Goal: Register for event/course

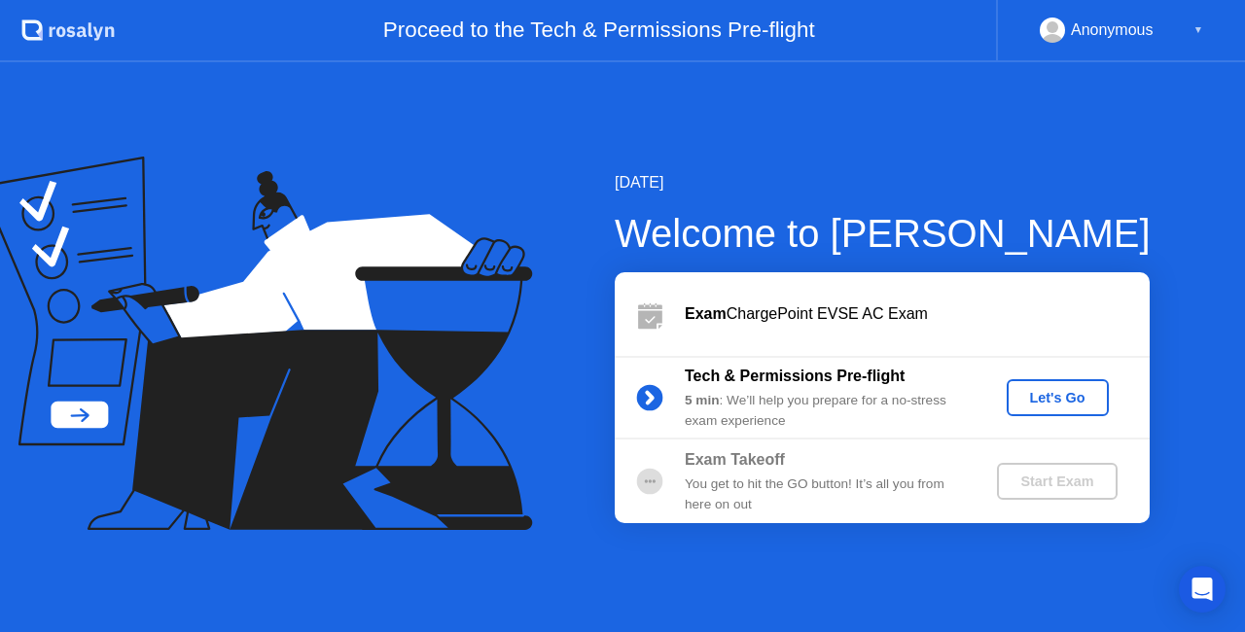
click at [1055, 397] on div "Let's Go" at bounding box center [1057, 398] width 87 height 16
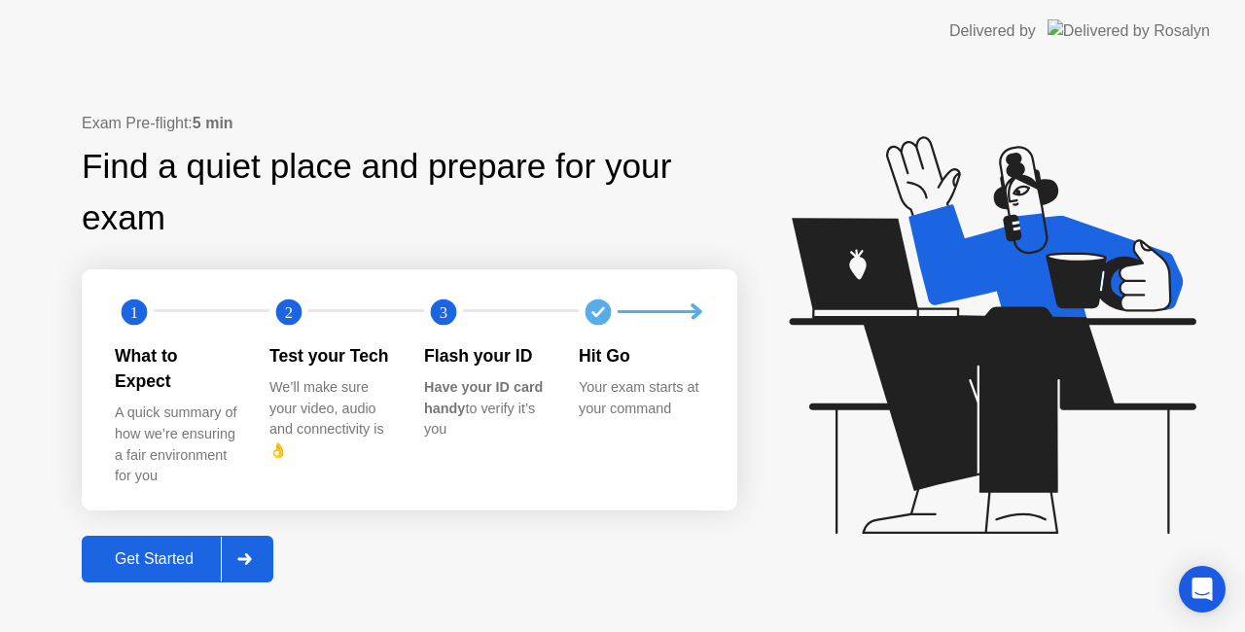
click at [251, 539] on div at bounding box center [244, 559] width 47 height 45
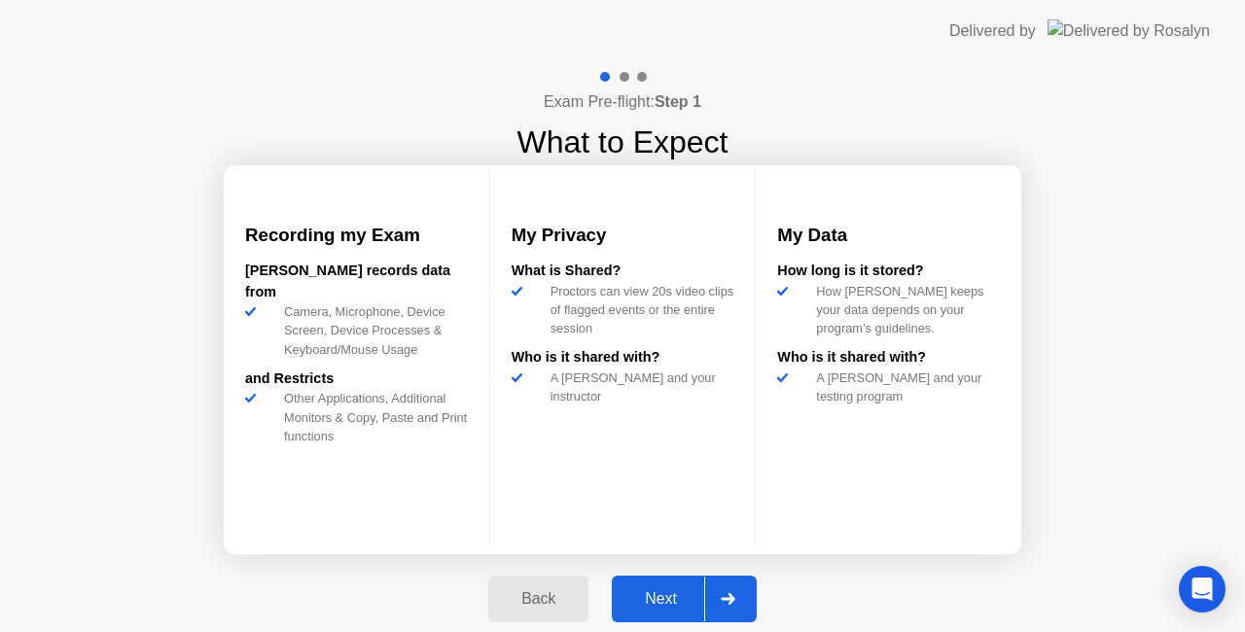
click at [729, 597] on icon at bounding box center [727, 599] width 15 height 12
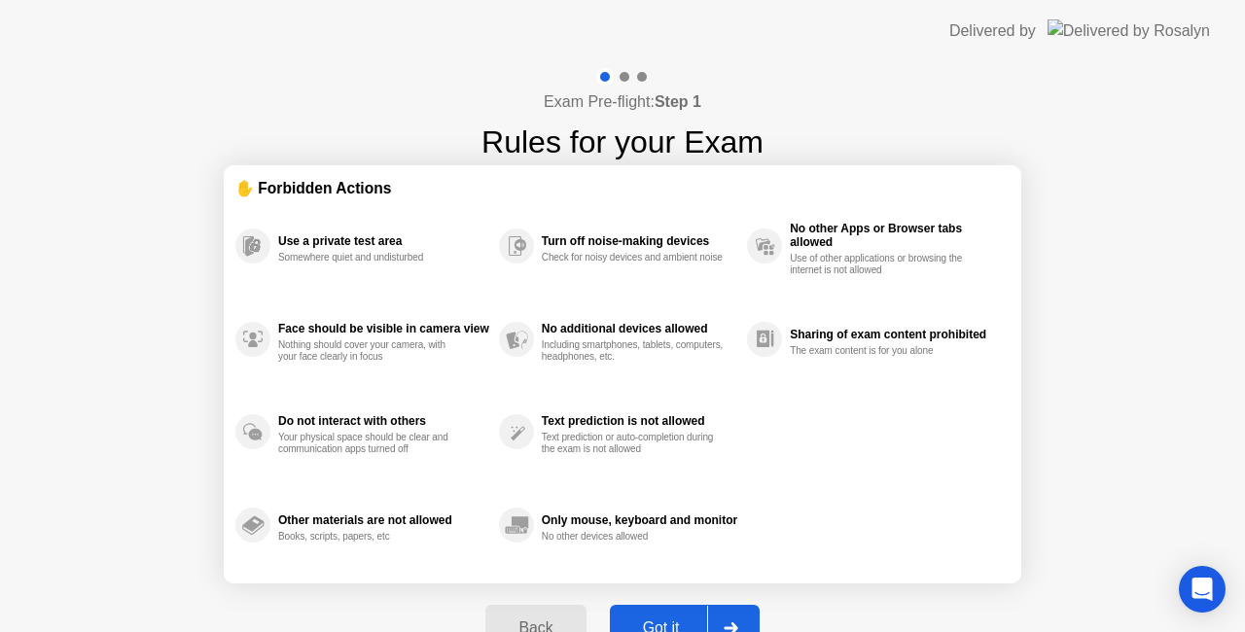
click at [734, 616] on div at bounding box center [730, 628] width 47 height 45
select select "**********"
select select "*******"
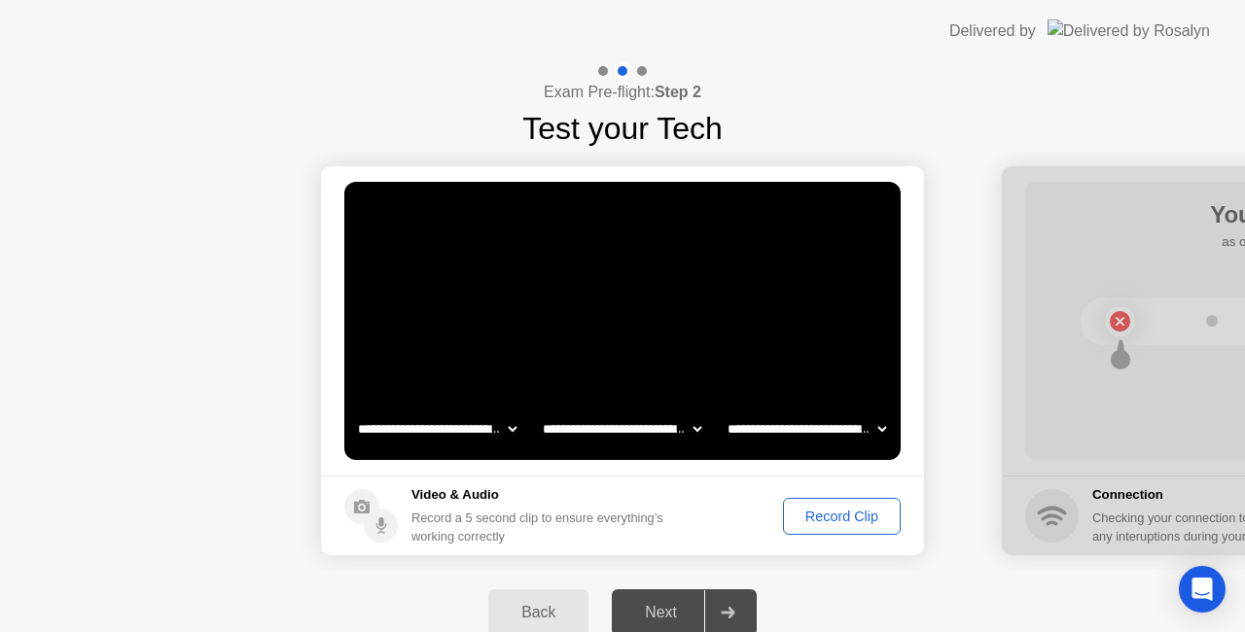
click at [846, 513] on div "Record Clip" at bounding box center [841, 517] width 104 height 16
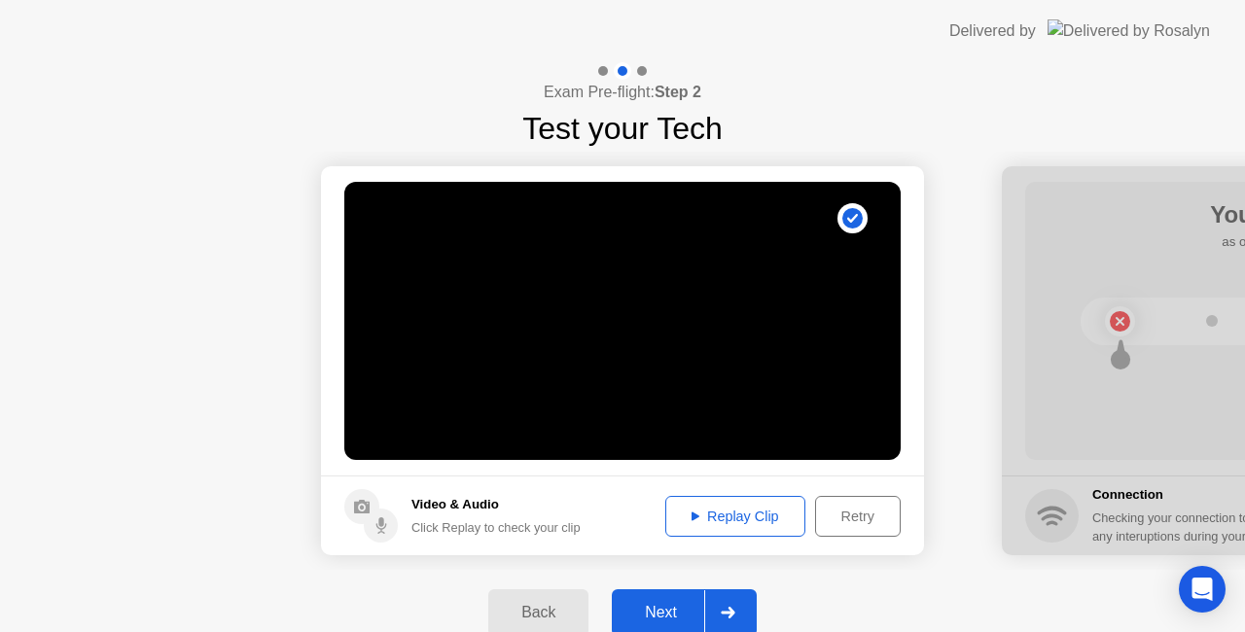
click at [727, 607] on icon at bounding box center [727, 613] width 15 height 12
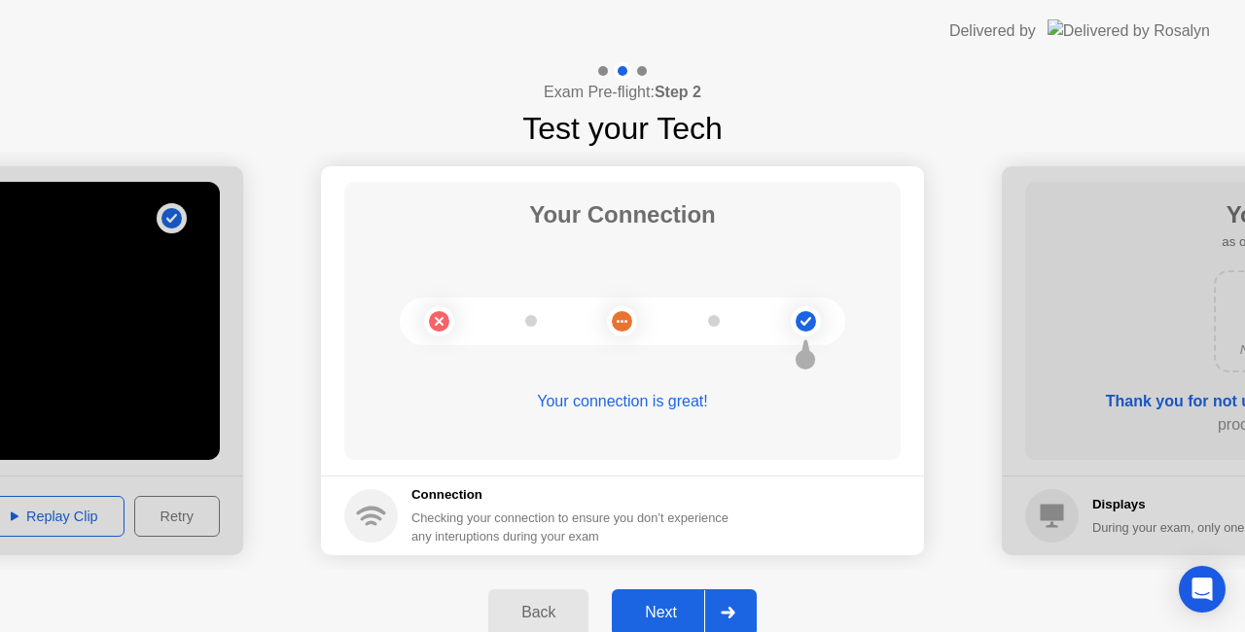
click at [727, 604] on div at bounding box center [727, 612] width 47 height 45
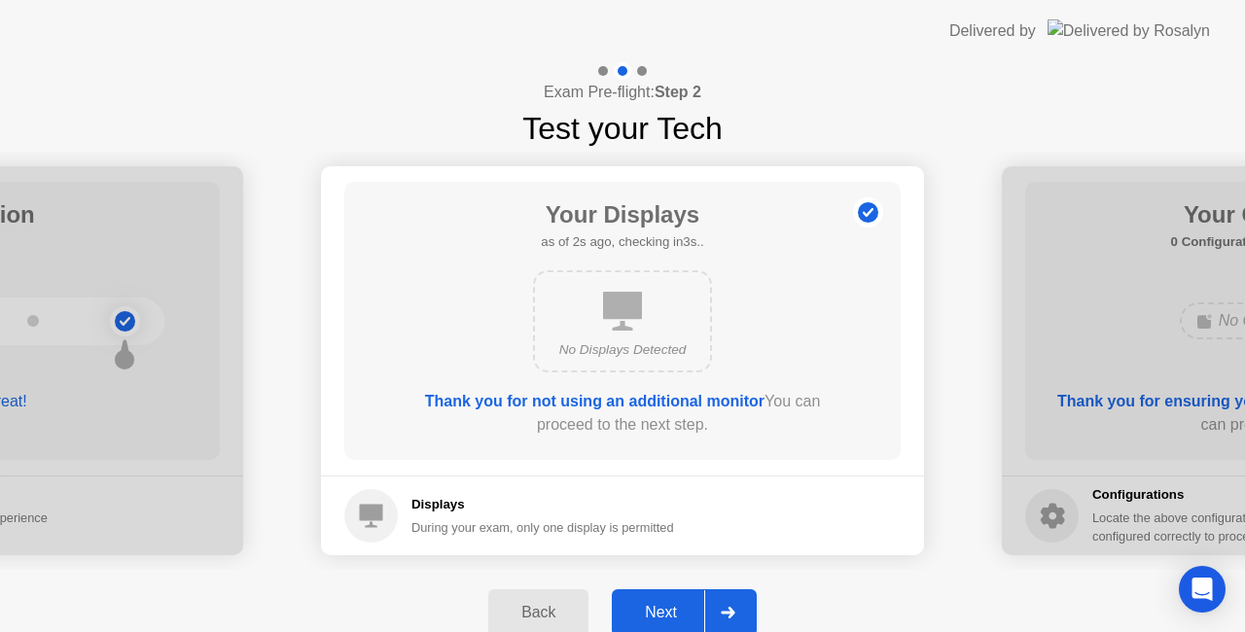
click at [727, 604] on div at bounding box center [727, 612] width 47 height 45
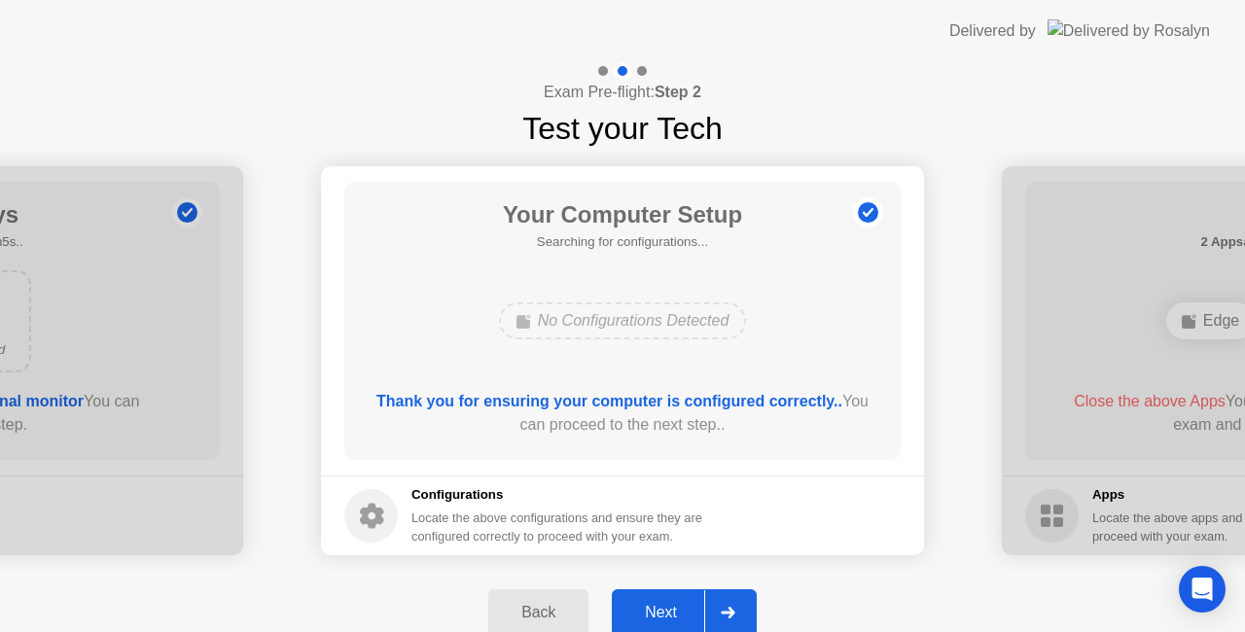
click at [727, 604] on div at bounding box center [727, 612] width 47 height 45
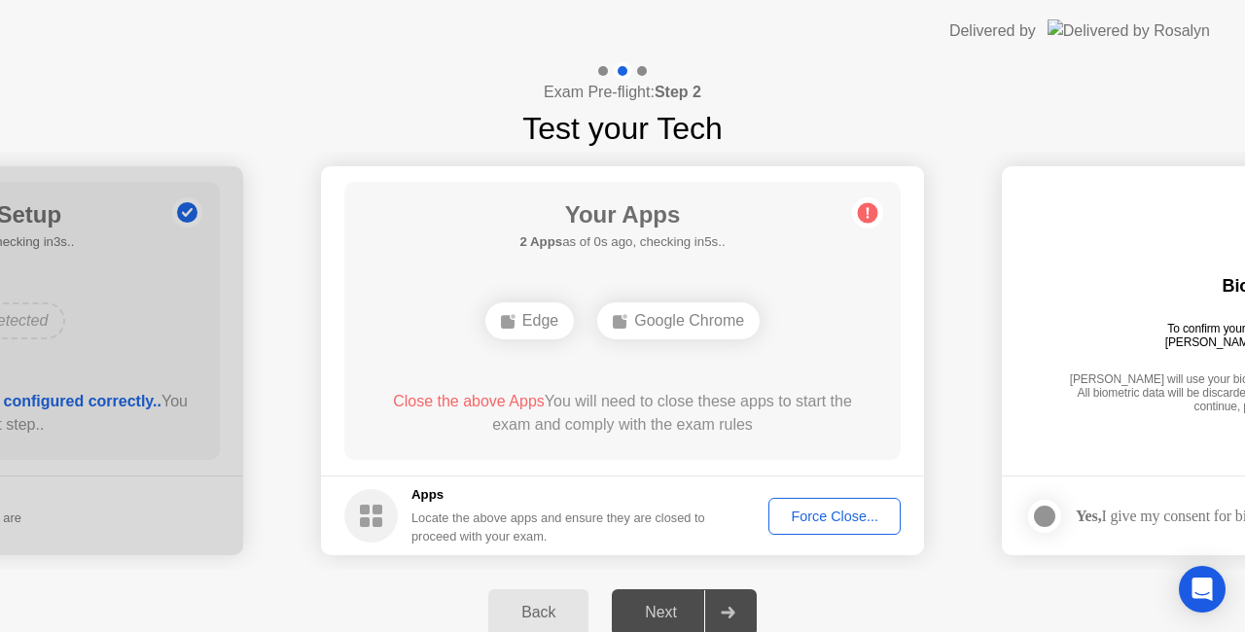
click at [827, 516] on div "Force Close..." at bounding box center [834, 517] width 119 height 16
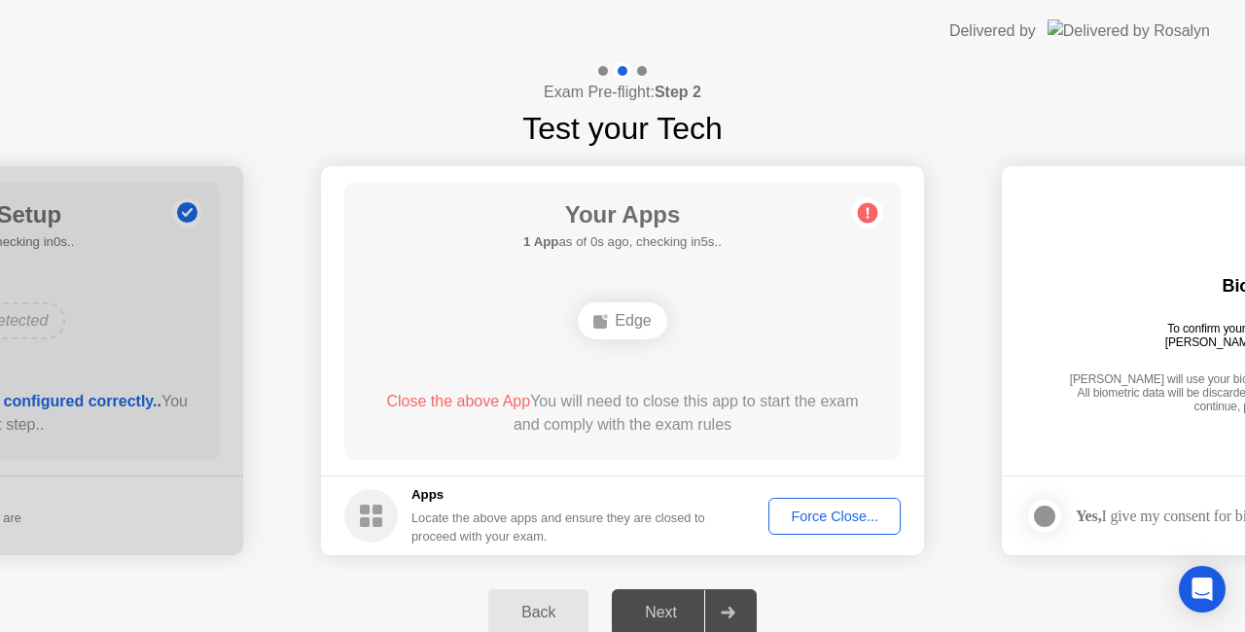
click at [840, 510] on div "Force Close..." at bounding box center [834, 517] width 119 height 16
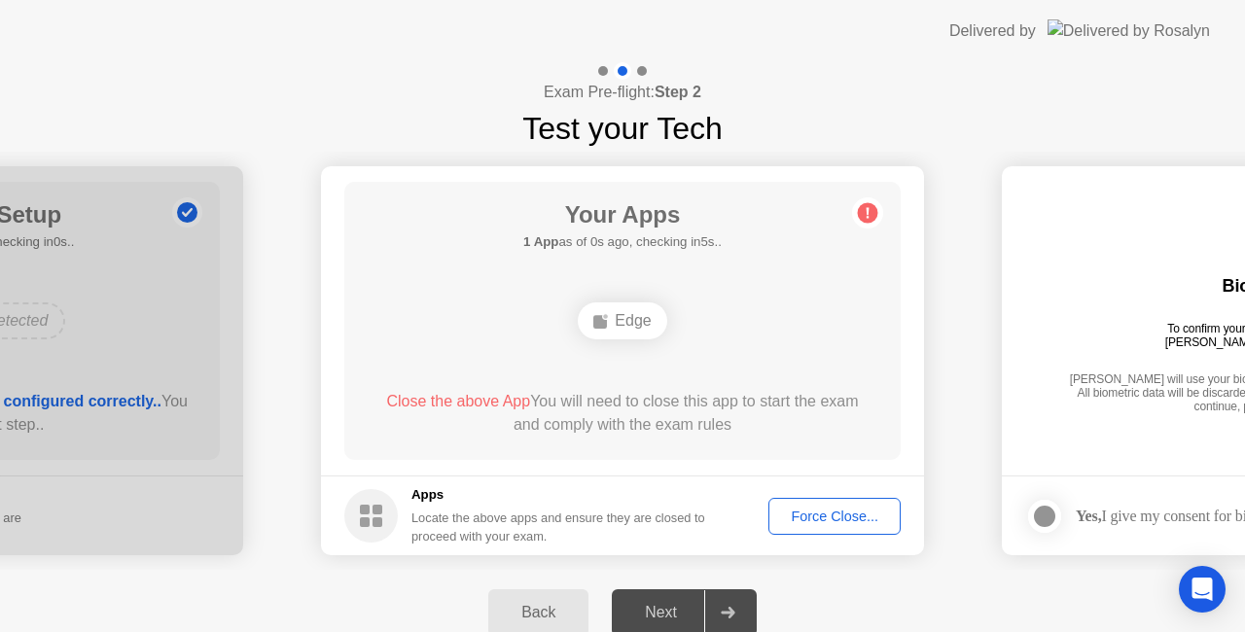
click at [838, 511] on div "Force Close..." at bounding box center [834, 517] width 119 height 16
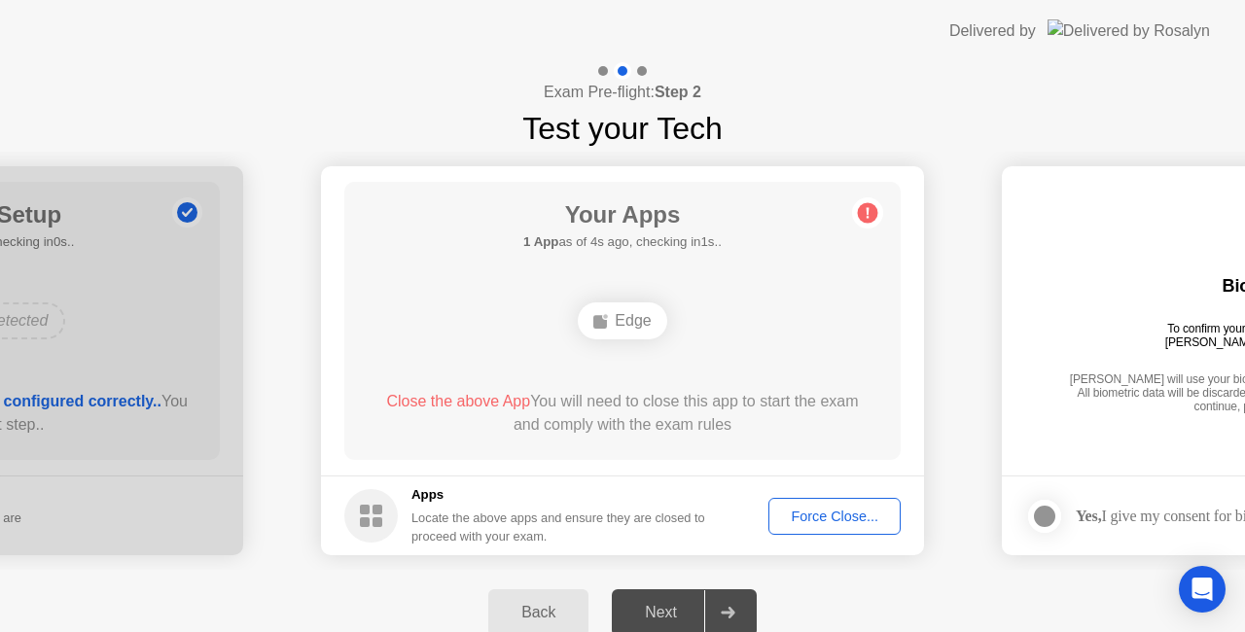
click at [840, 510] on div "Force Close..." at bounding box center [834, 517] width 119 height 16
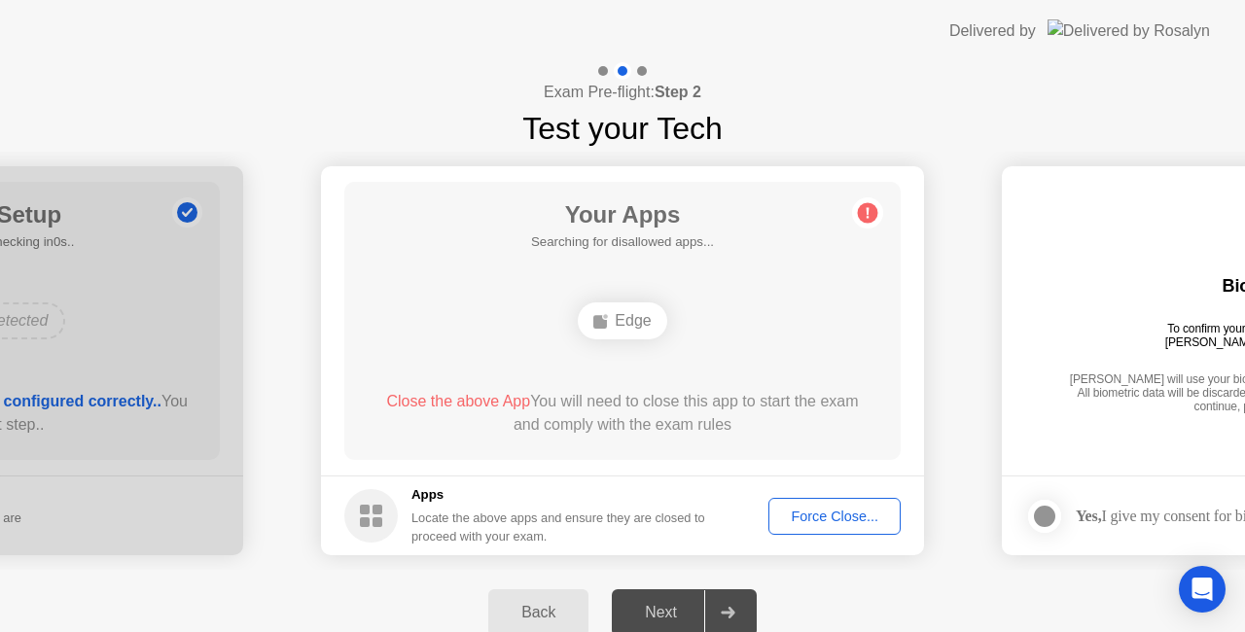
click at [832, 515] on div "Force Close..." at bounding box center [834, 517] width 119 height 16
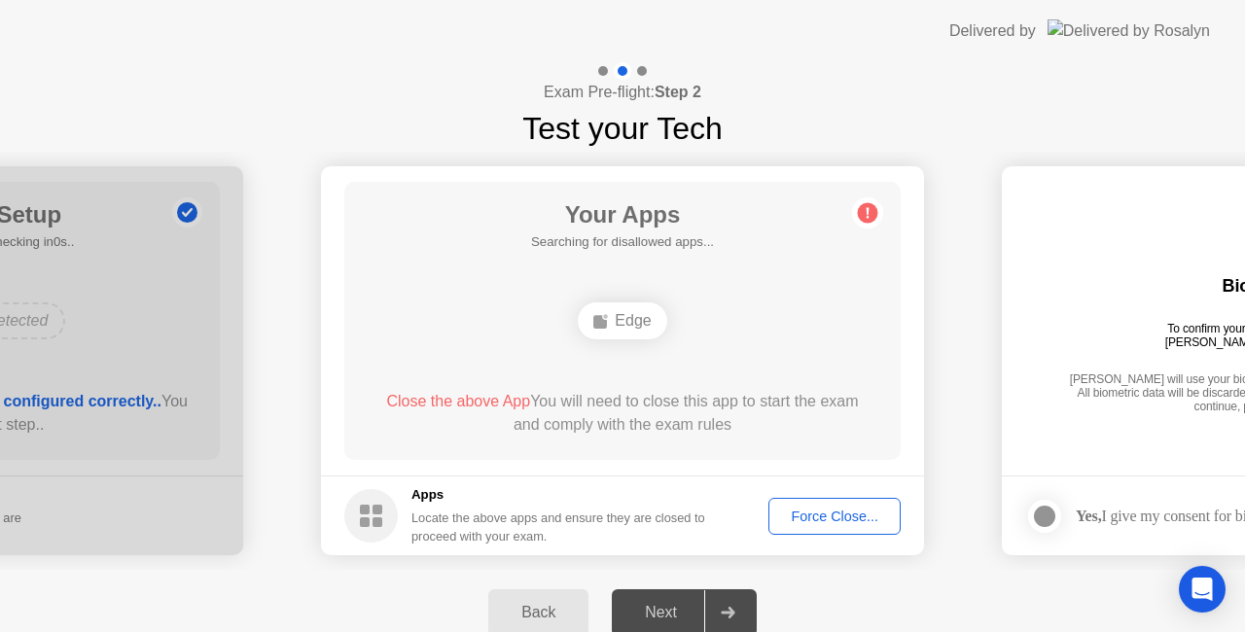
click at [863, 515] on div "Force Close..." at bounding box center [834, 517] width 119 height 16
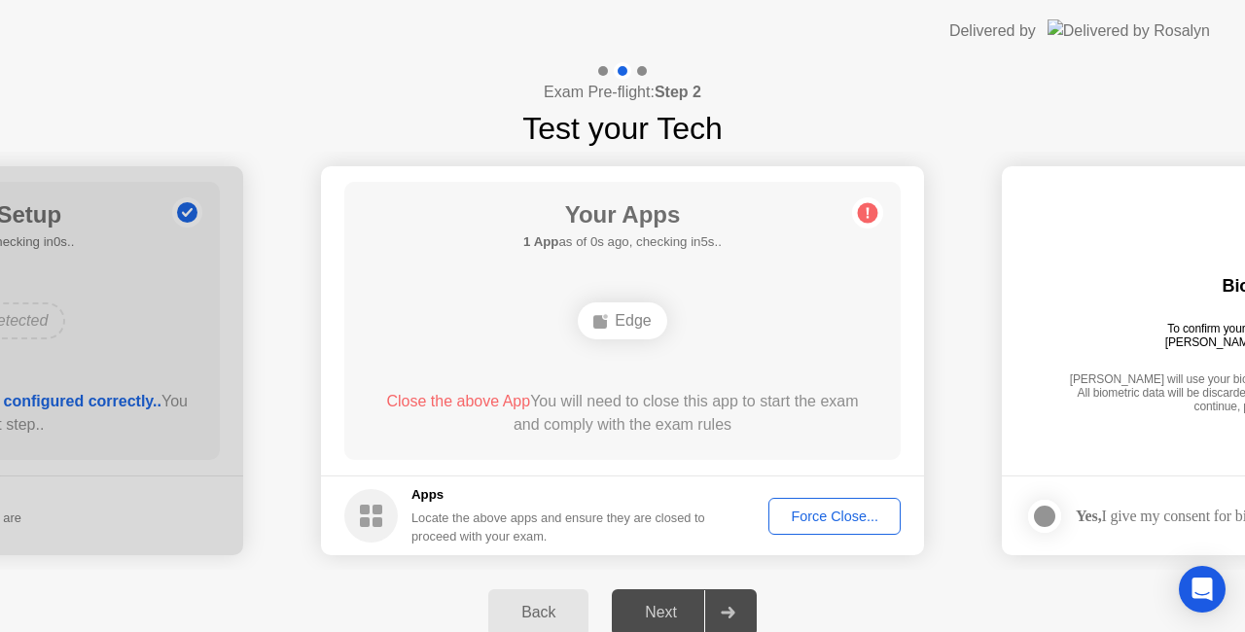
click at [550, 617] on div "Back" at bounding box center [538, 613] width 88 height 18
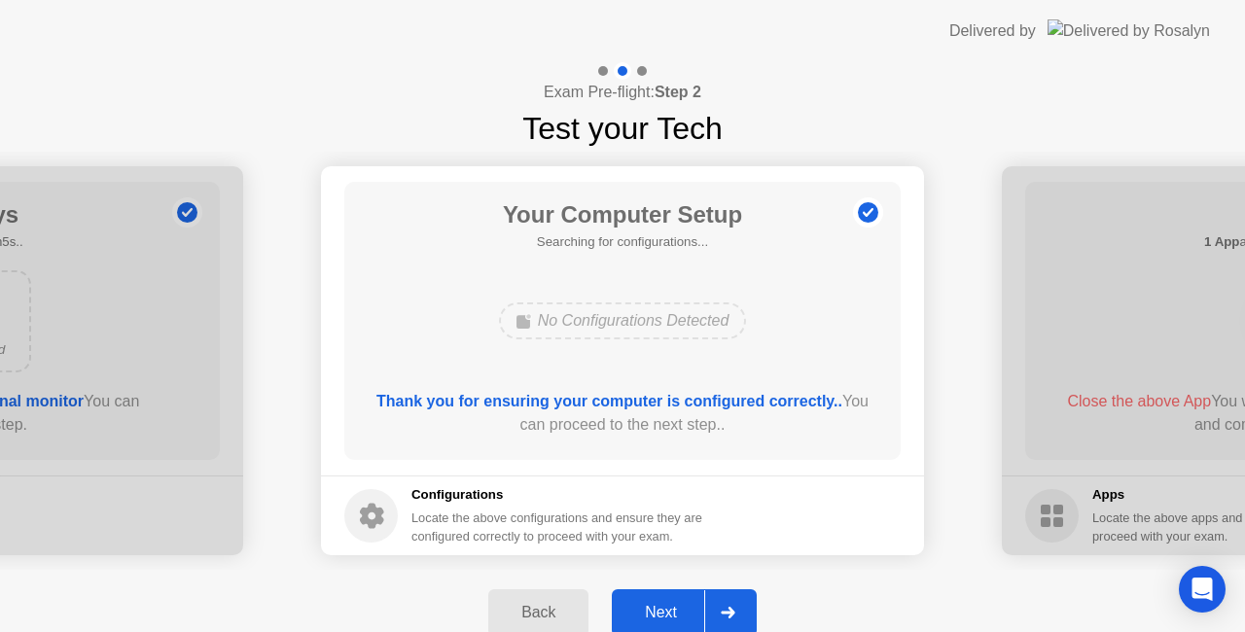
click at [725, 614] on icon at bounding box center [727, 613] width 15 height 12
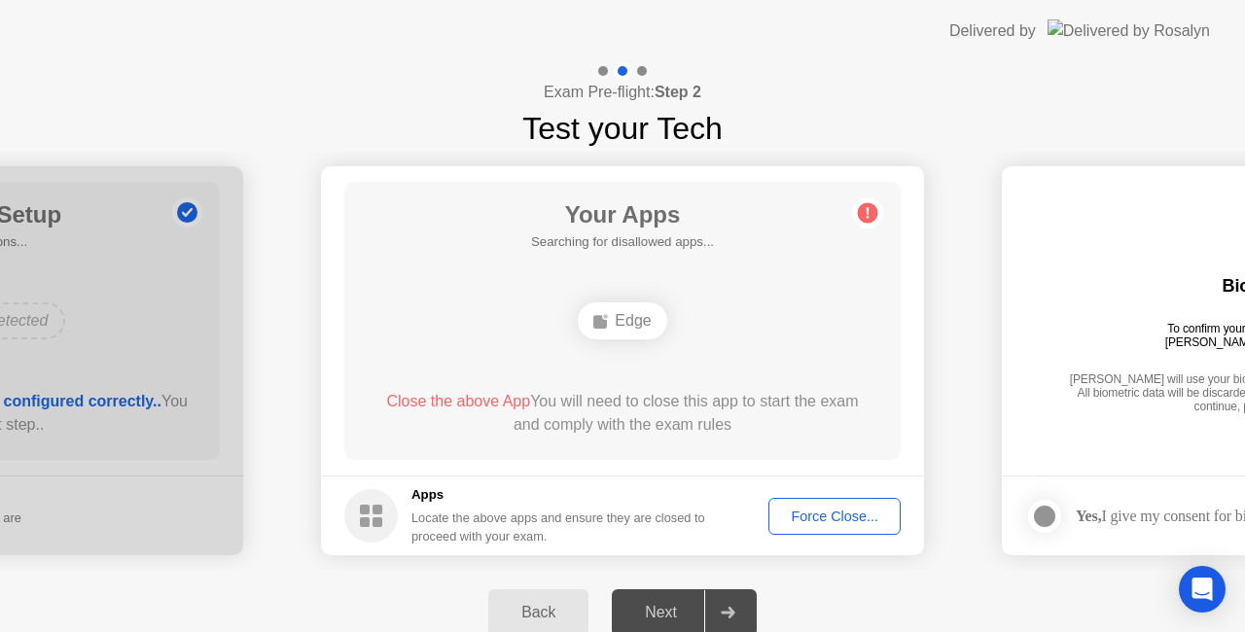
click at [828, 509] on div "Force Close..." at bounding box center [834, 517] width 119 height 16
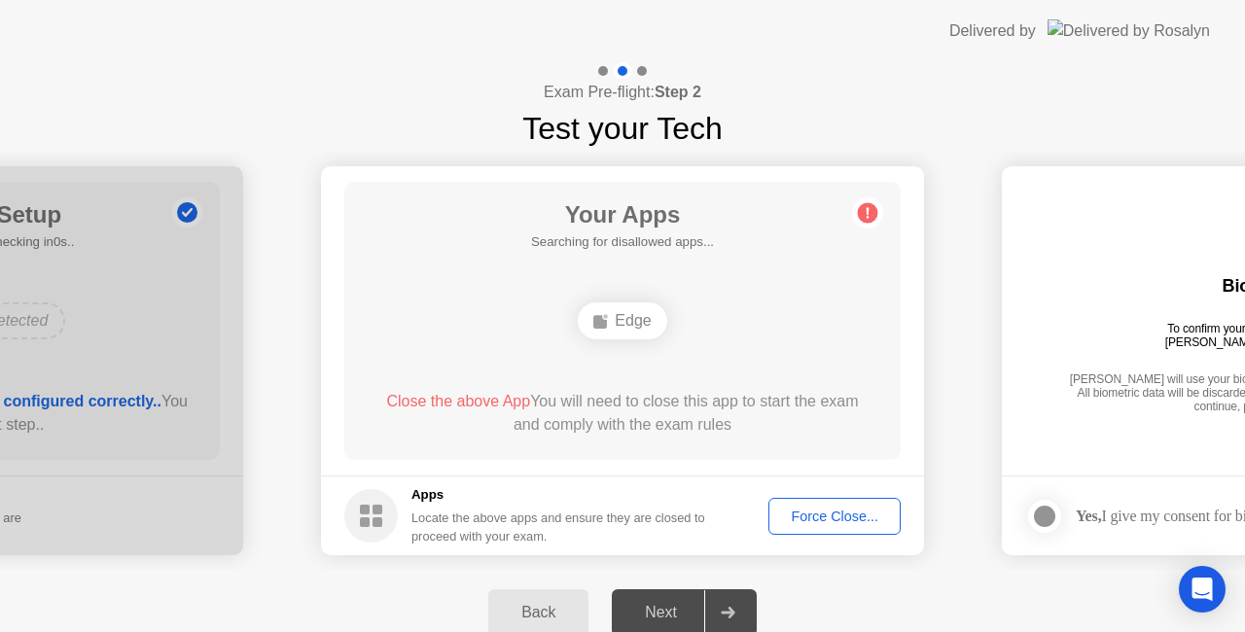
click at [828, 511] on div "Force Close..." at bounding box center [834, 517] width 119 height 16
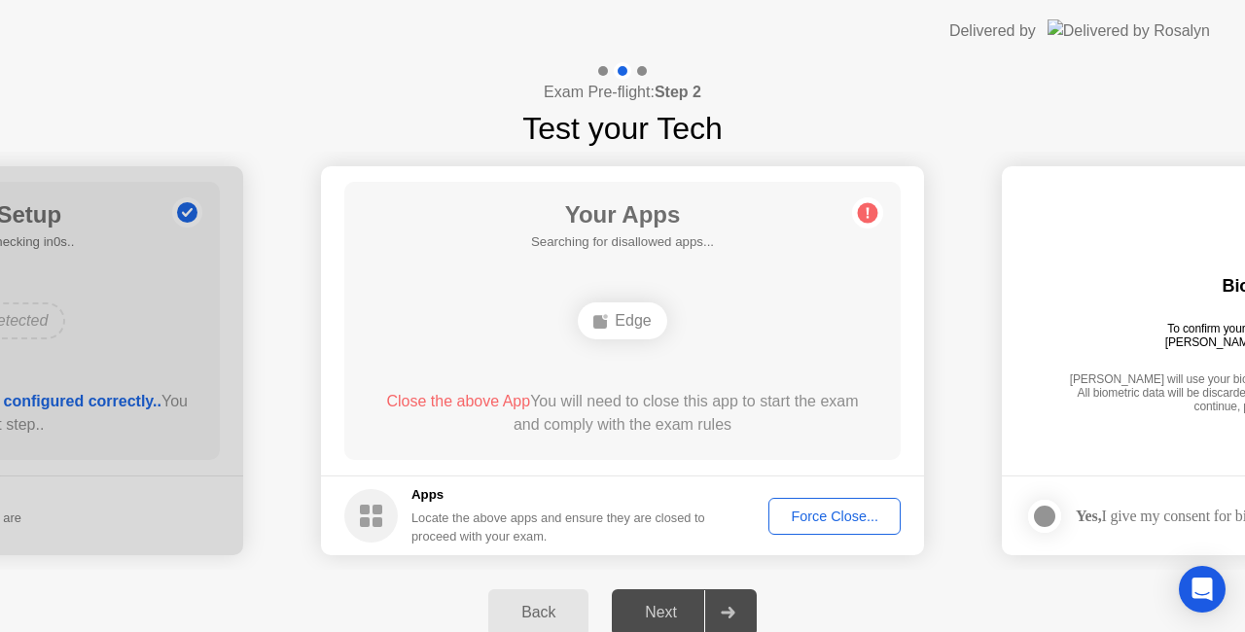
click at [817, 509] on div "Force Close..." at bounding box center [834, 517] width 119 height 16
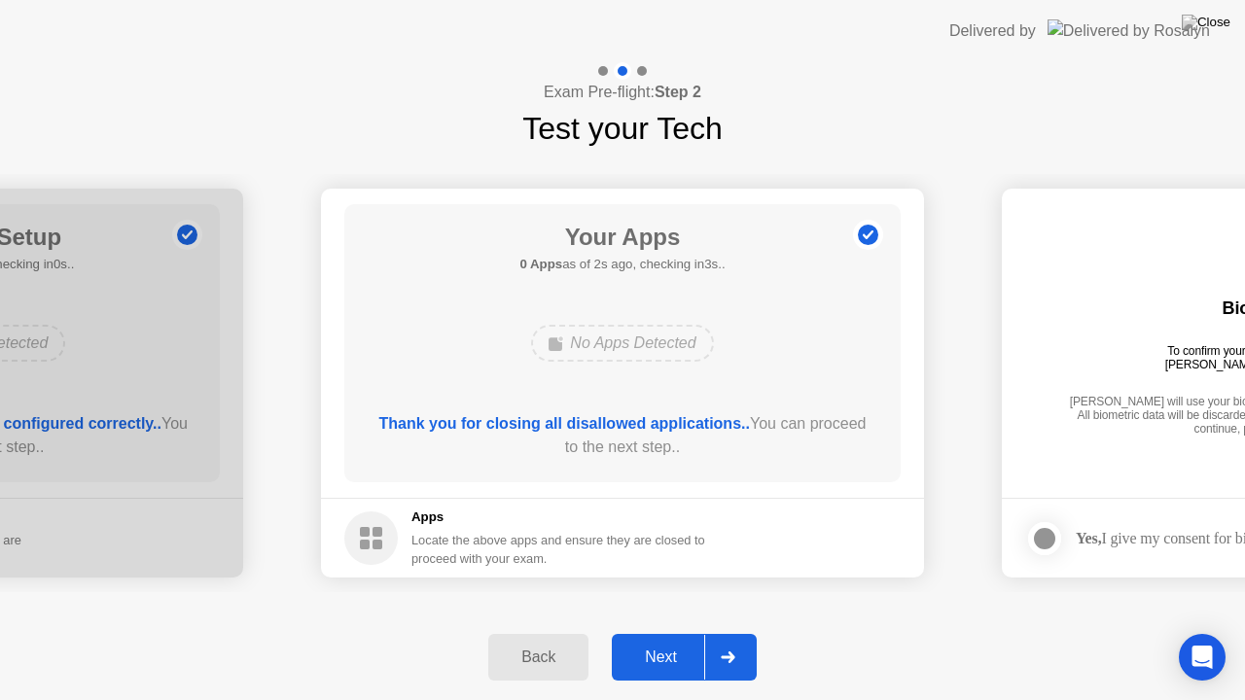
click at [725, 631] on icon at bounding box center [727, 657] width 15 height 12
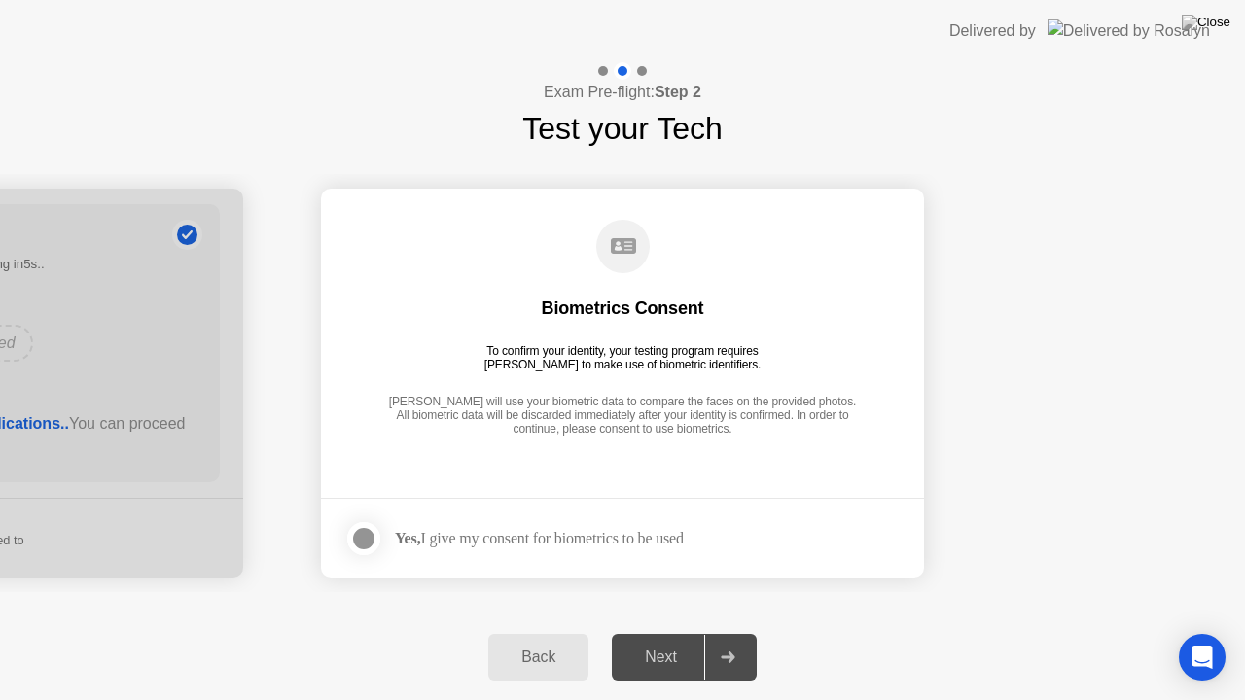
click at [725, 631] on icon at bounding box center [727, 657] width 15 height 12
click at [363, 531] on div at bounding box center [363, 538] width 23 height 23
click at [727, 631] on icon at bounding box center [727, 657] width 15 height 12
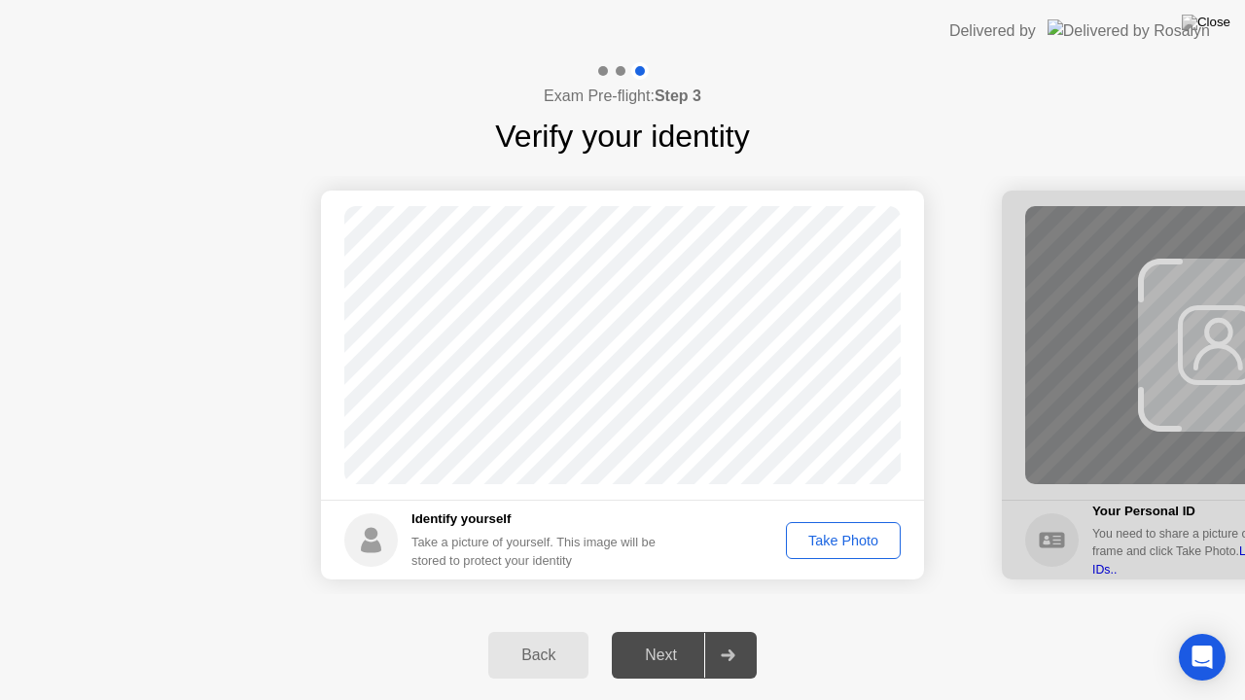
click at [840, 533] on div "Take Photo" at bounding box center [842, 541] width 101 height 16
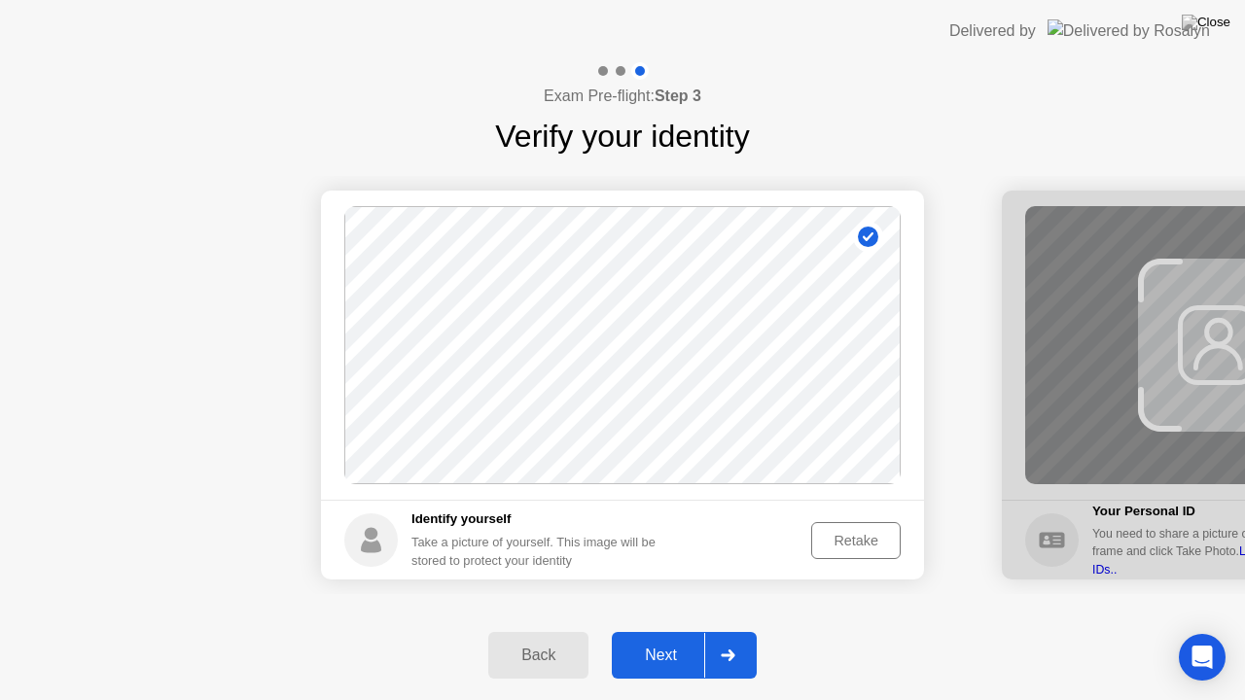
click at [731, 631] on icon at bounding box center [727, 655] width 14 height 12
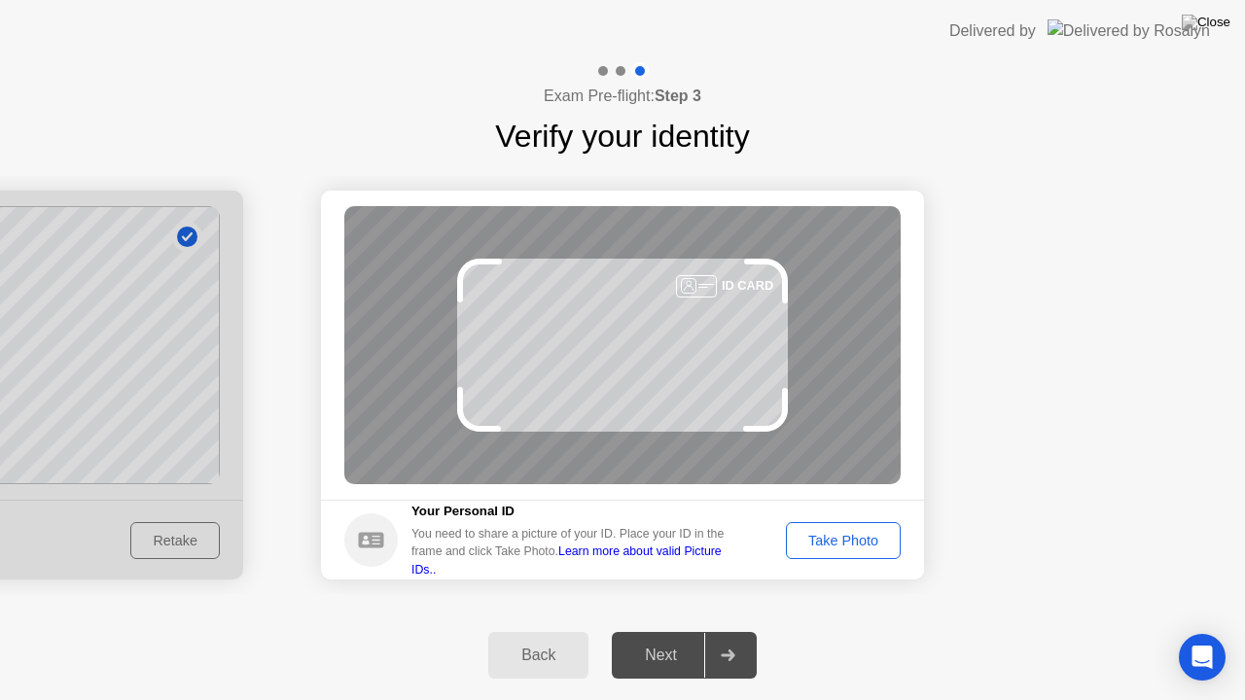
click at [839, 540] on div "Take Photo" at bounding box center [842, 541] width 101 height 16
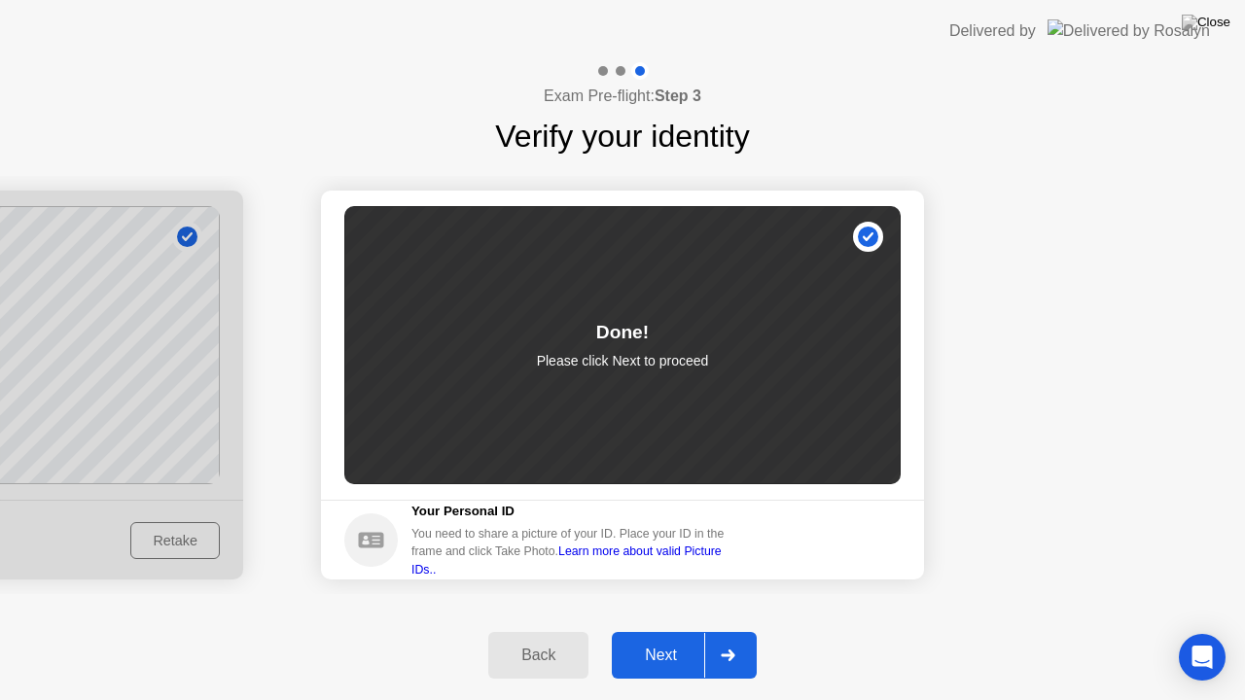
click at [719, 631] on div at bounding box center [727, 655] width 47 height 45
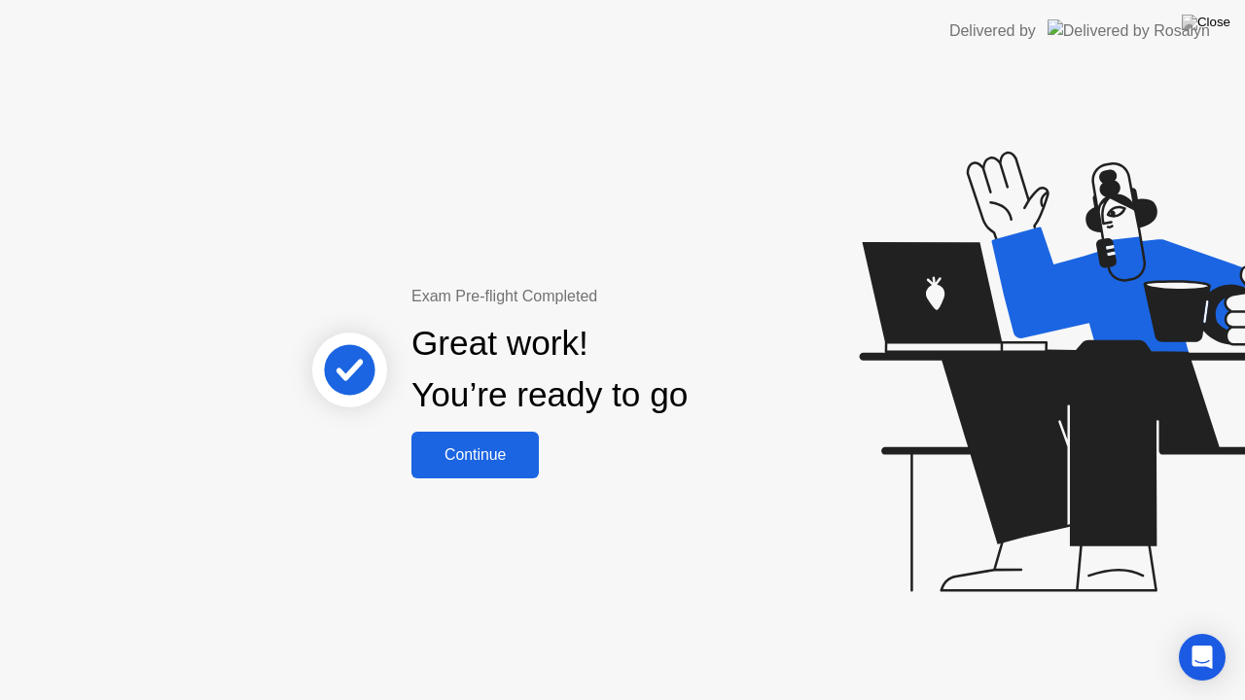
click at [467, 453] on div "Continue" at bounding box center [475, 455] width 116 height 18
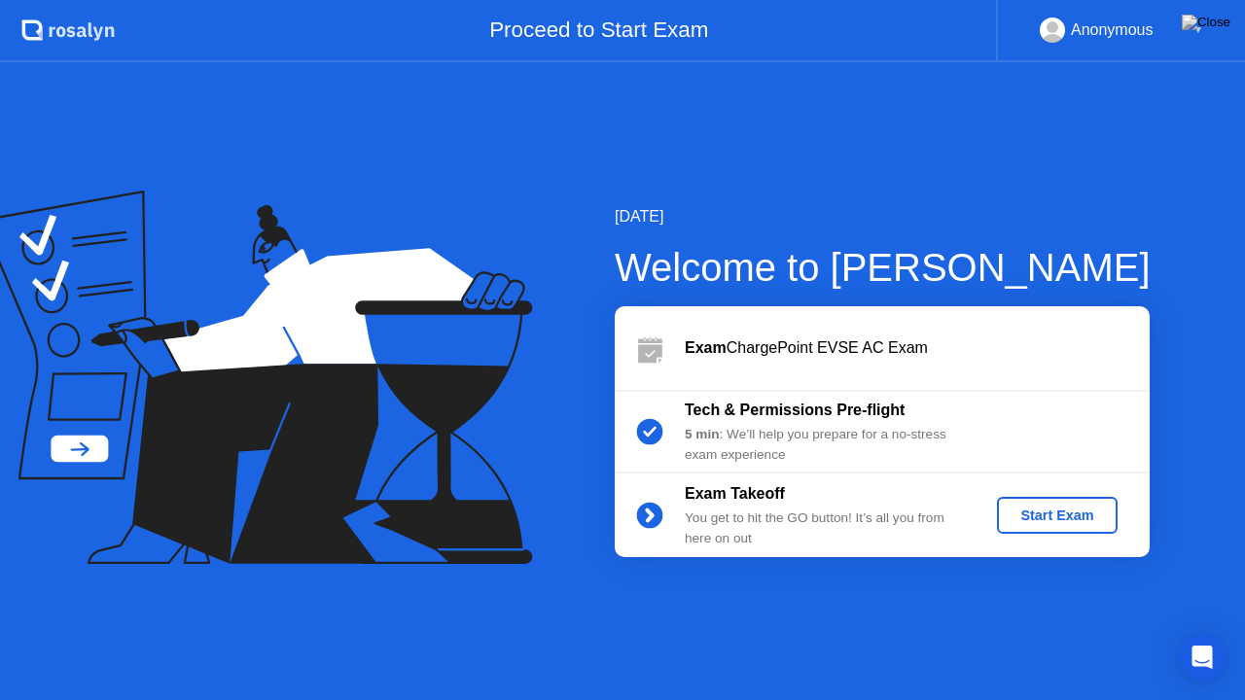
click at [1067, 510] on div "Start Exam" at bounding box center [1056, 516] width 104 height 16
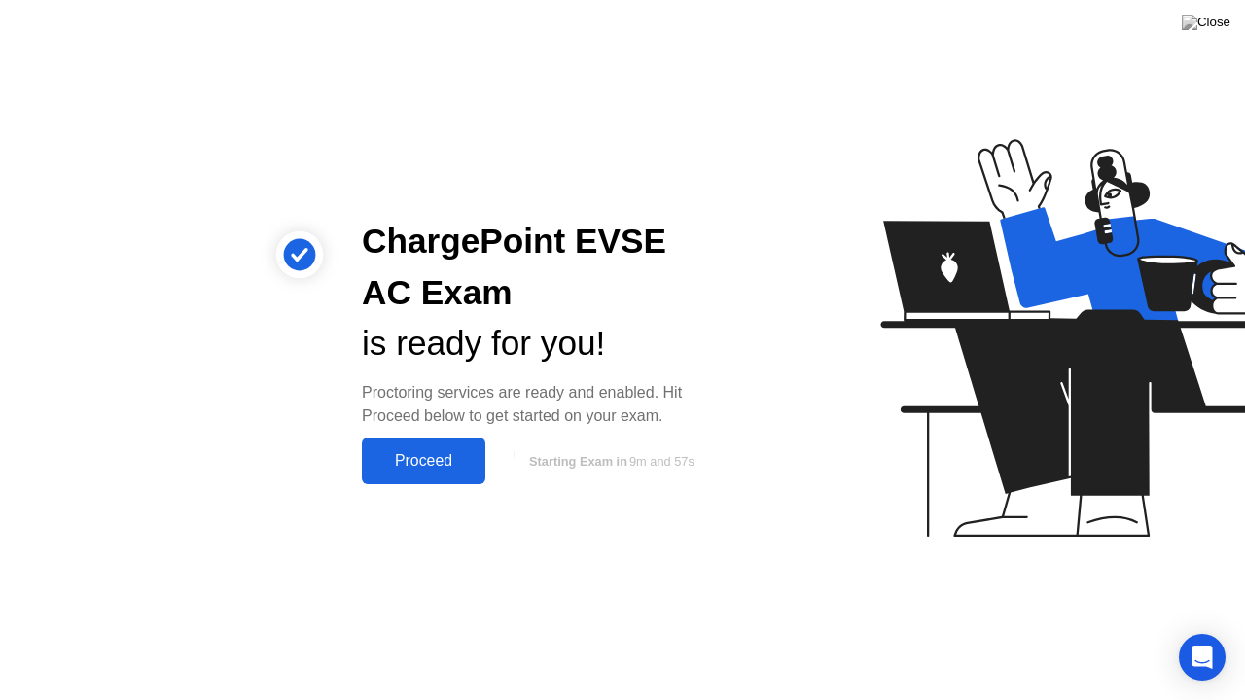
click at [428, 462] on div "Proceed" at bounding box center [424, 461] width 112 height 18
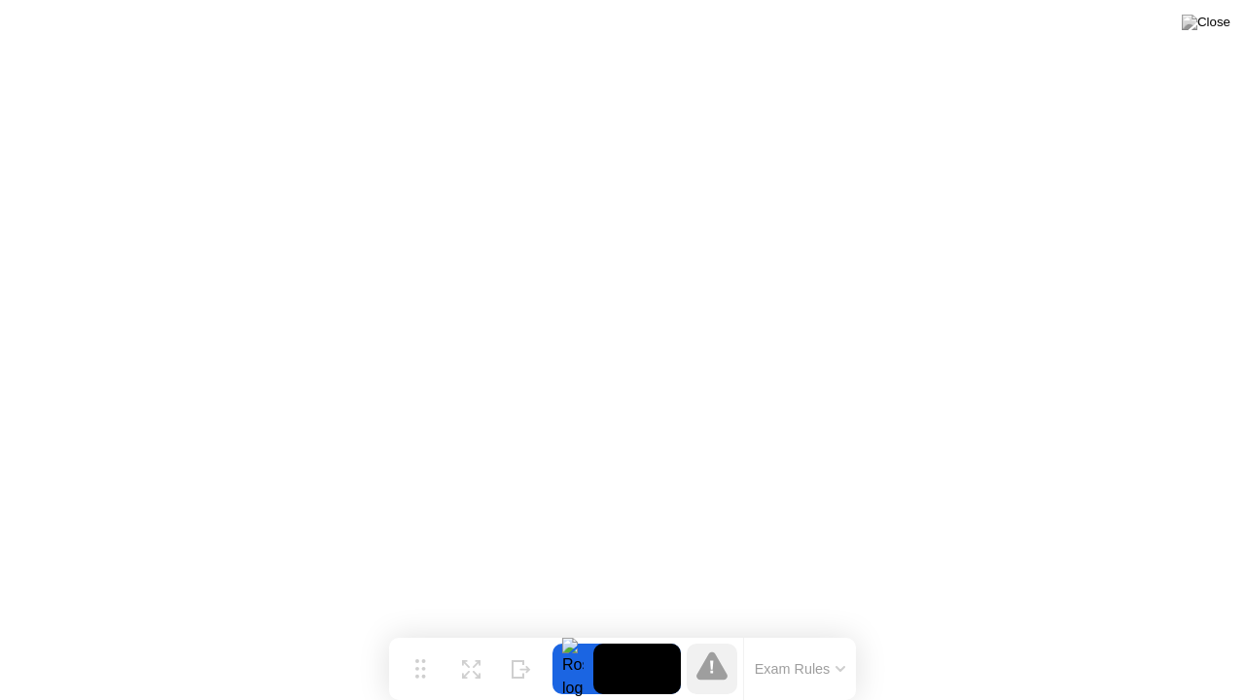
click at [843, 631] on icon at bounding box center [840, 669] width 8 height 4
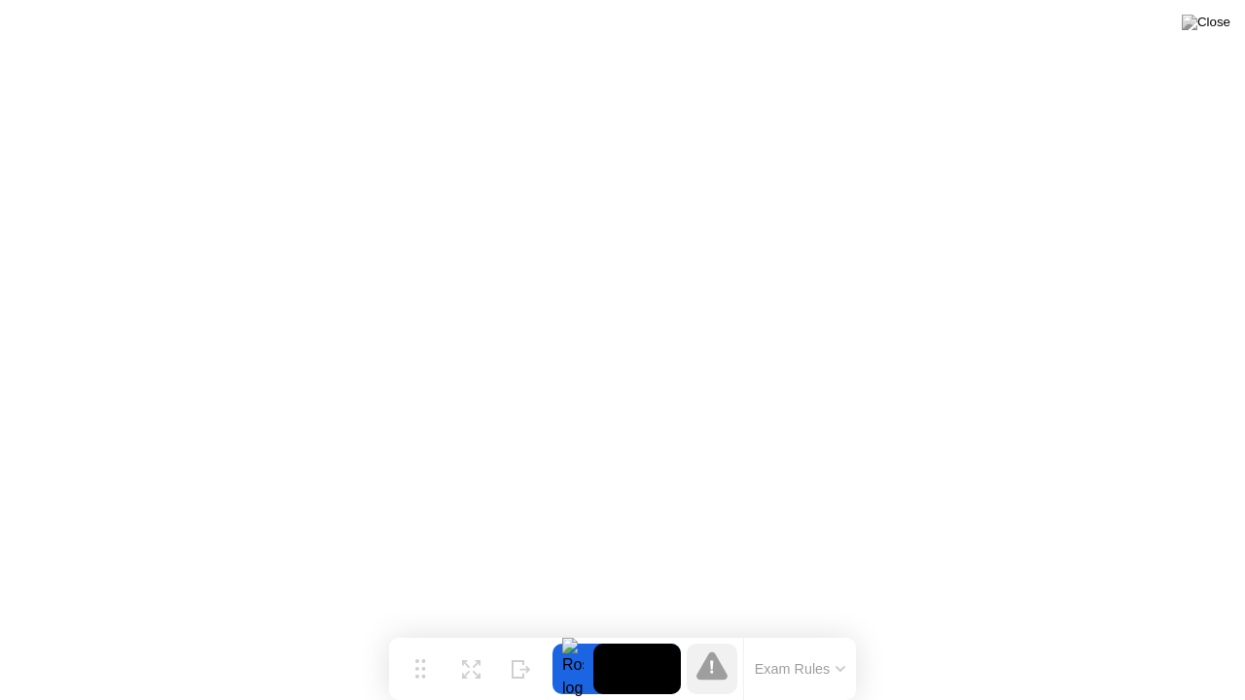
click at [572, 631] on div at bounding box center [572, 669] width 41 height 51
click at [801, 631] on button "Exam Rules" at bounding box center [800, 669] width 103 height 18
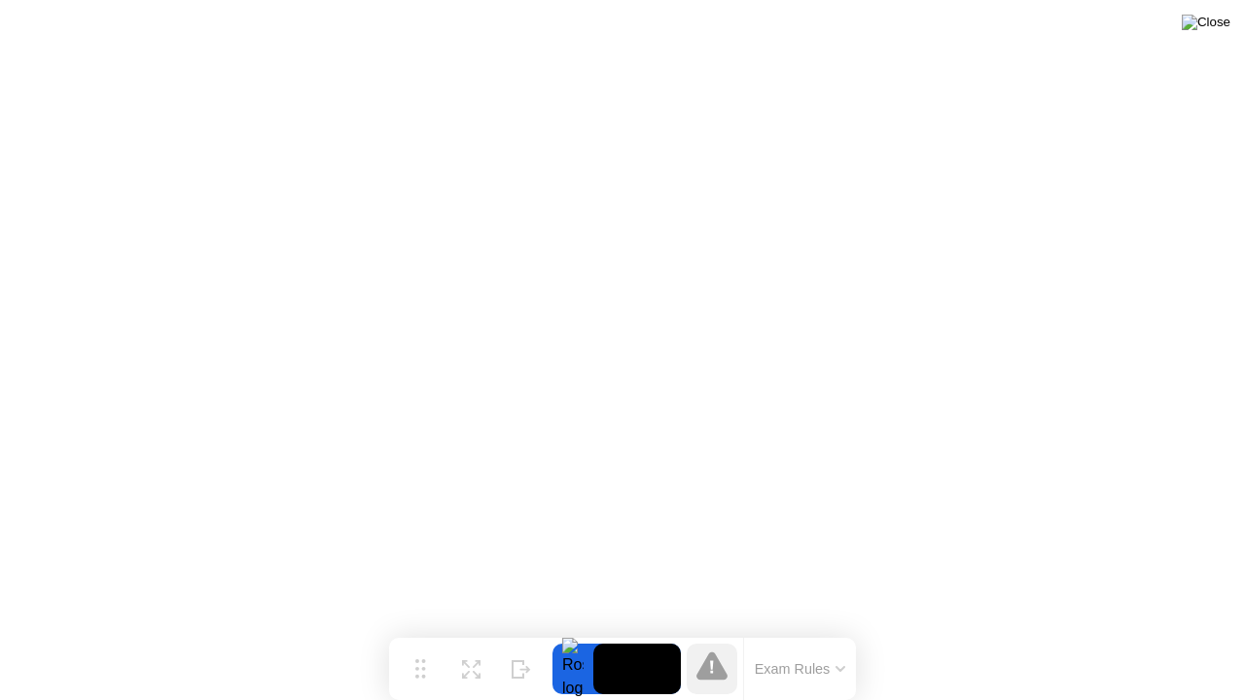
click at [1214, 27] on img at bounding box center [1205, 23] width 49 height 16
click at [1211, 22] on img at bounding box center [1205, 23] width 49 height 16
